Goal: Check status: Check status

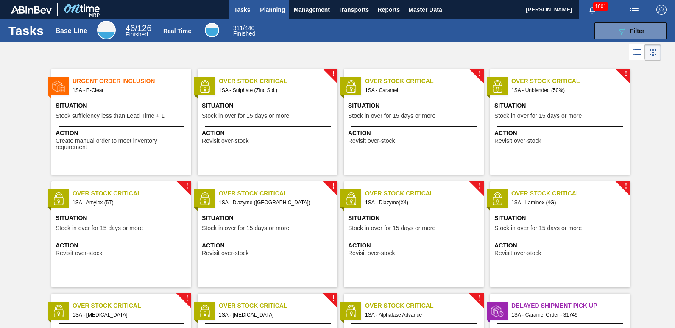
click at [277, 10] on span "Planning" at bounding box center [272, 10] width 25 height 10
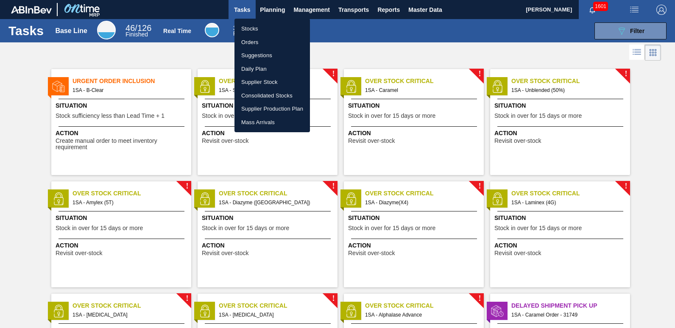
click at [258, 41] on li "Orders" at bounding box center [273, 43] width 76 height 14
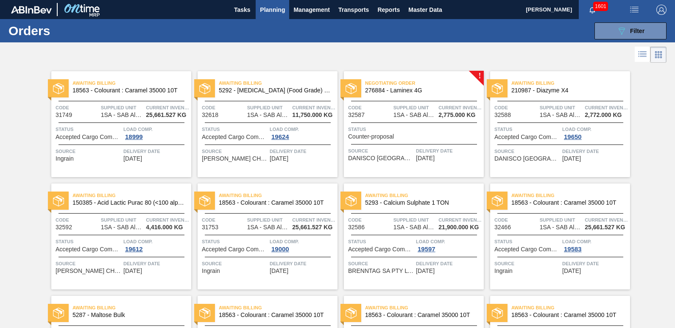
click at [311, 246] on div "Load Comp. 19000" at bounding box center [303, 245] width 66 height 15
click at [247, 270] on div "Source Ingrain" at bounding box center [235, 267] width 66 height 15
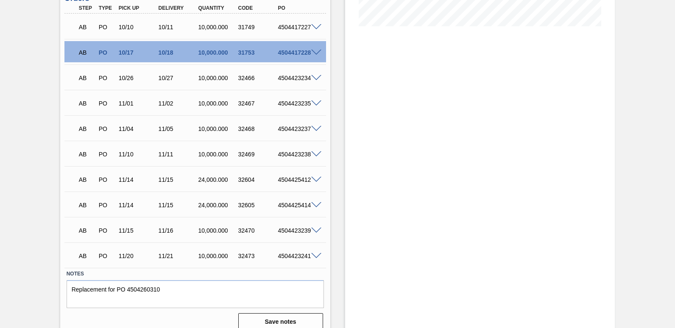
scroll to position [231, 0]
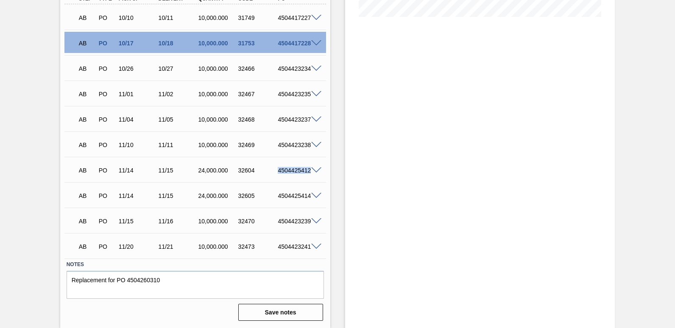
drag, startPoint x: 277, startPoint y: 171, endPoint x: 311, endPoint y: 175, distance: 33.7
click at [311, 175] on div "AB PO 11/14 11/15 24,000.000 32604 4504425412" at bounding box center [192, 169] width 239 height 17
copy div "4504425412"
drag, startPoint x: 279, startPoint y: 196, endPoint x: 311, endPoint y: 195, distance: 31.8
click at [311, 195] on div "AB PO 11/14 11/15 24,000.000 32605 4504425414" at bounding box center [195, 195] width 262 height 21
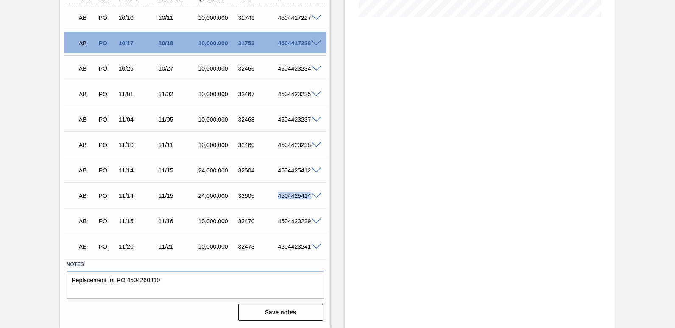
copy div "4504425414"
click at [303, 12] on div "AB PO 10/10 10/11 10,000.000 31749 4504417227" at bounding box center [192, 16] width 239 height 17
